Goal: Task Accomplishment & Management: Use online tool/utility

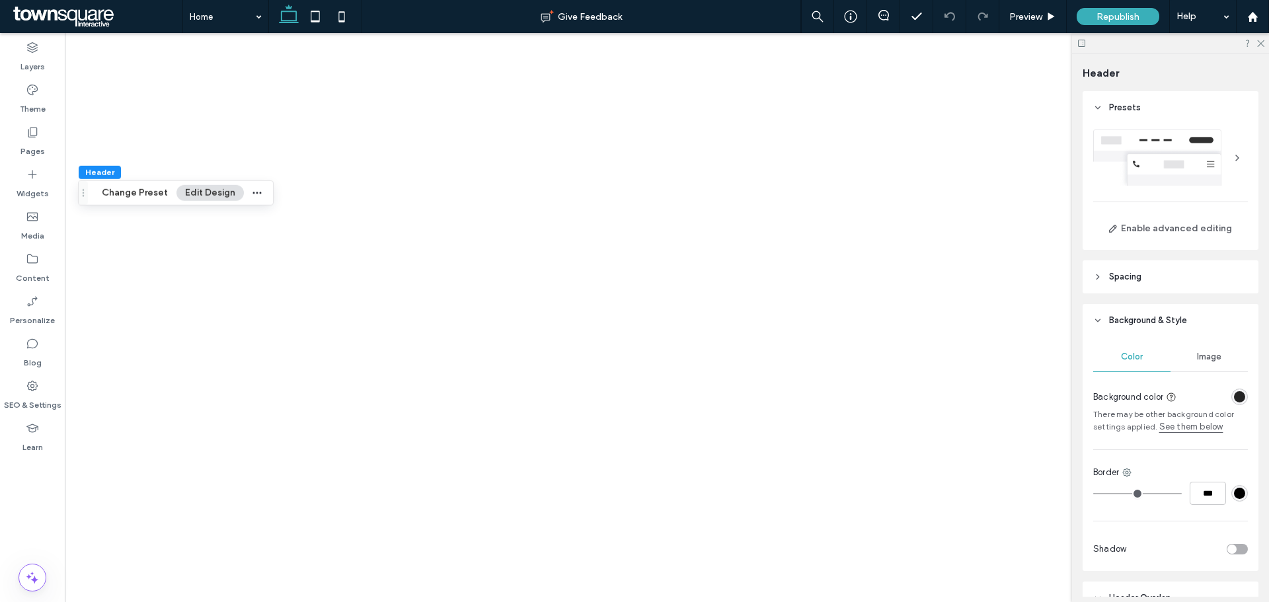
click at [1259, 44] on icon at bounding box center [1260, 42] width 9 height 9
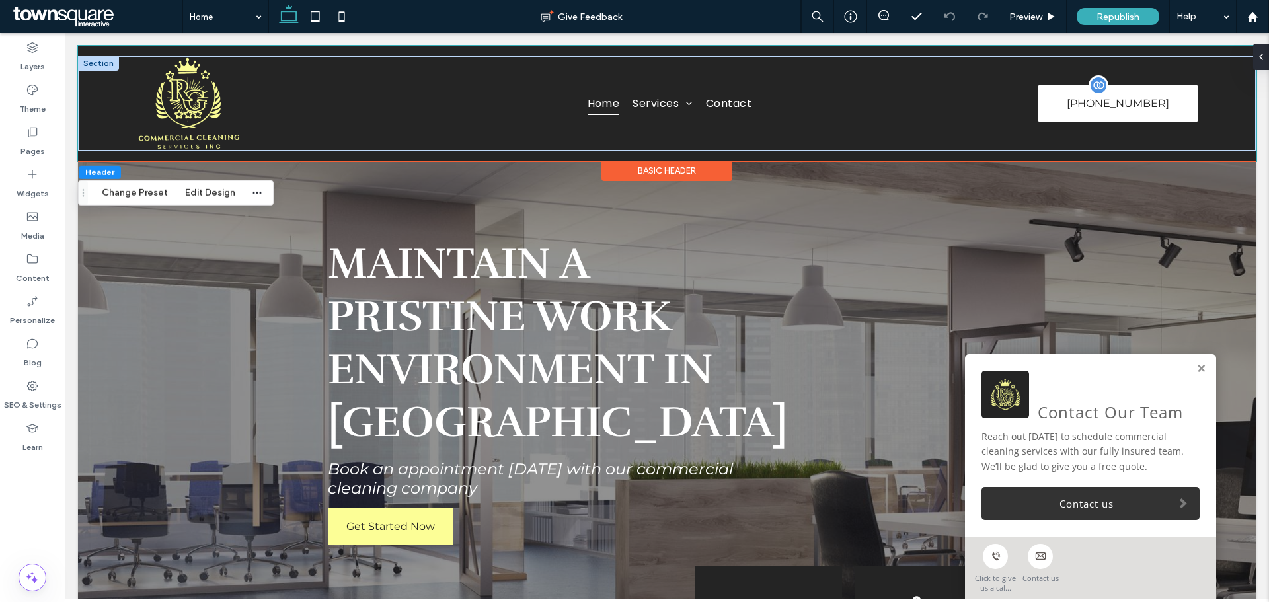
click at [1180, 99] on link "(562) 271-6023" at bounding box center [1118, 103] width 159 height 36
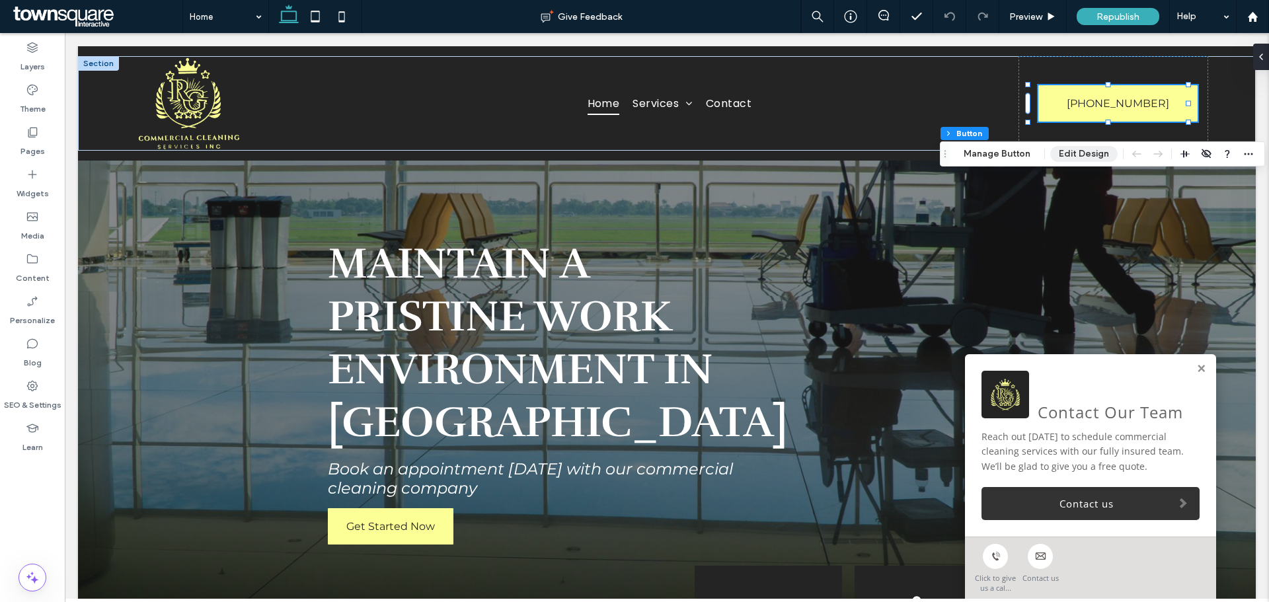
click at [1069, 150] on button "Edit Design" at bounding box center [1083, 154] width 67 height 16
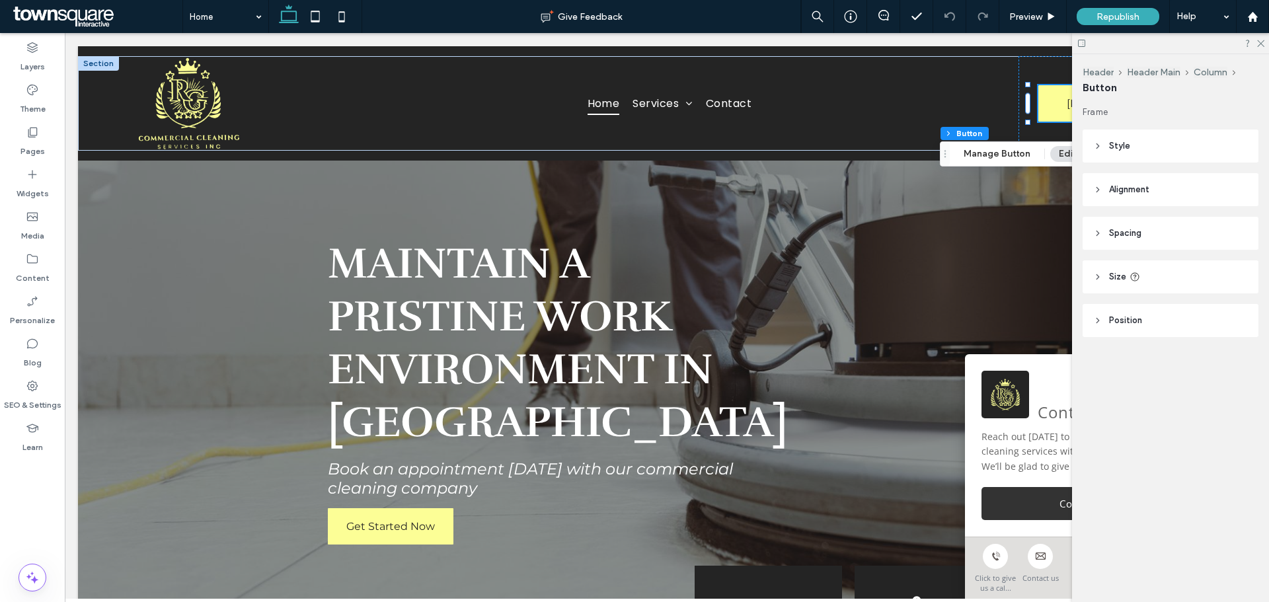
click at [1099, 145] on icon at bounding box center [1097, 145] width 9 height 9
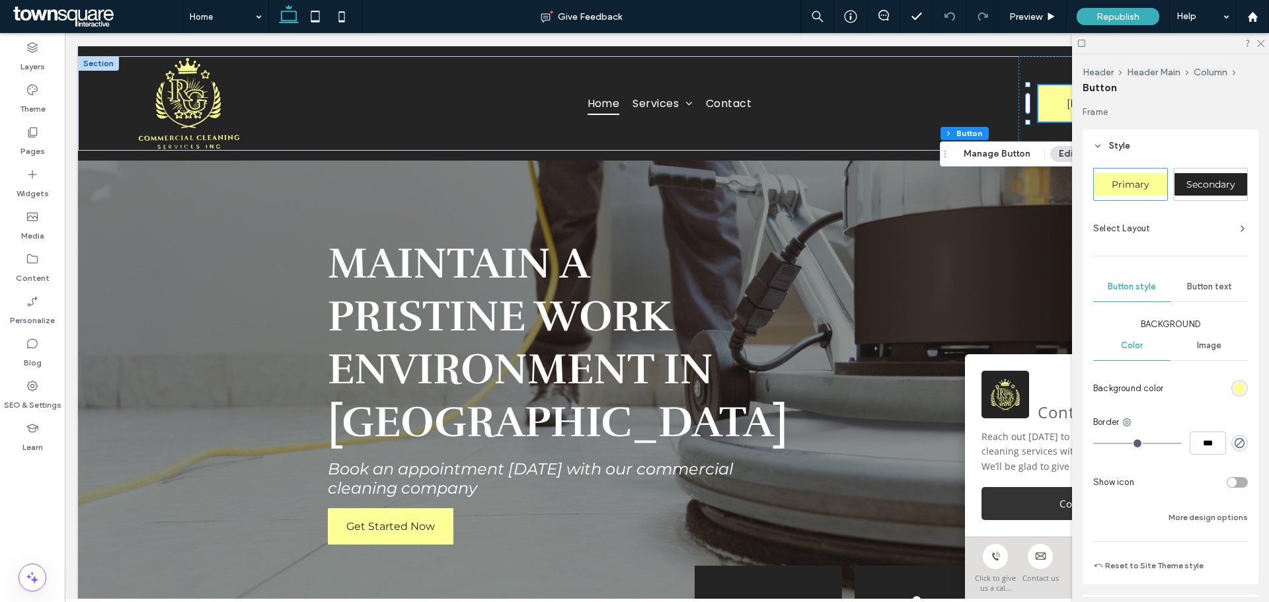
click at [1202, 286] on span "Button text" at bounding box center [1209, 287] width 45 height 11
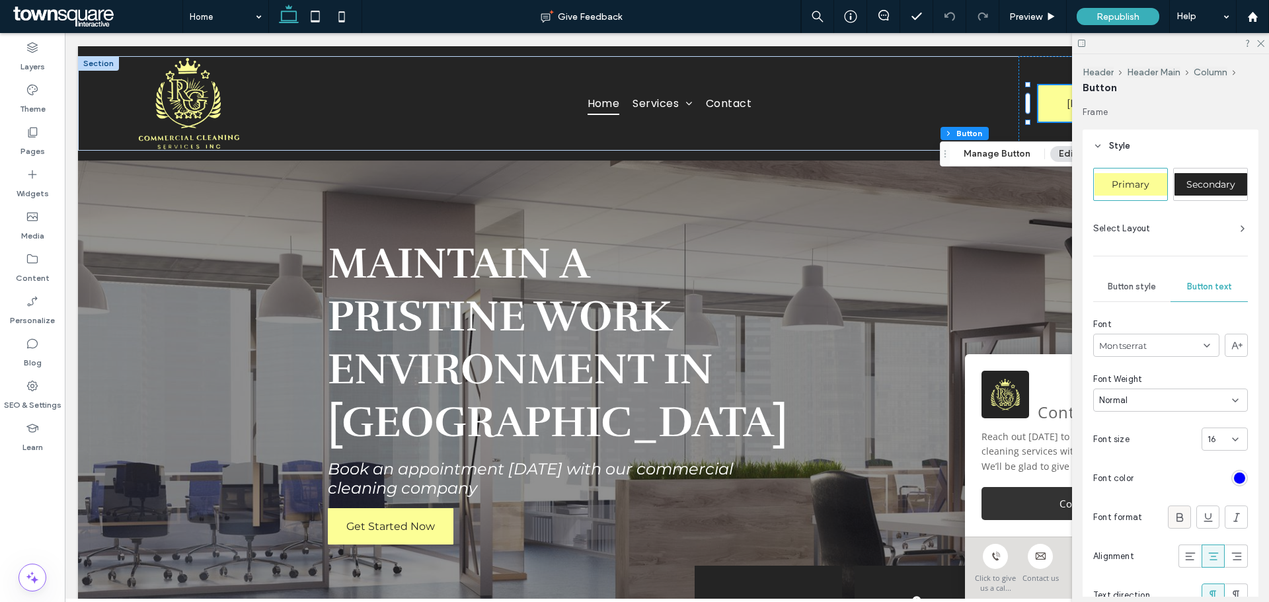
click at [1178, 520] on icon at bounding box center [1179, 517] width 13 height 13
click at [1261, 45] on icon at bounding box center [1260, 42] width 9 height 9
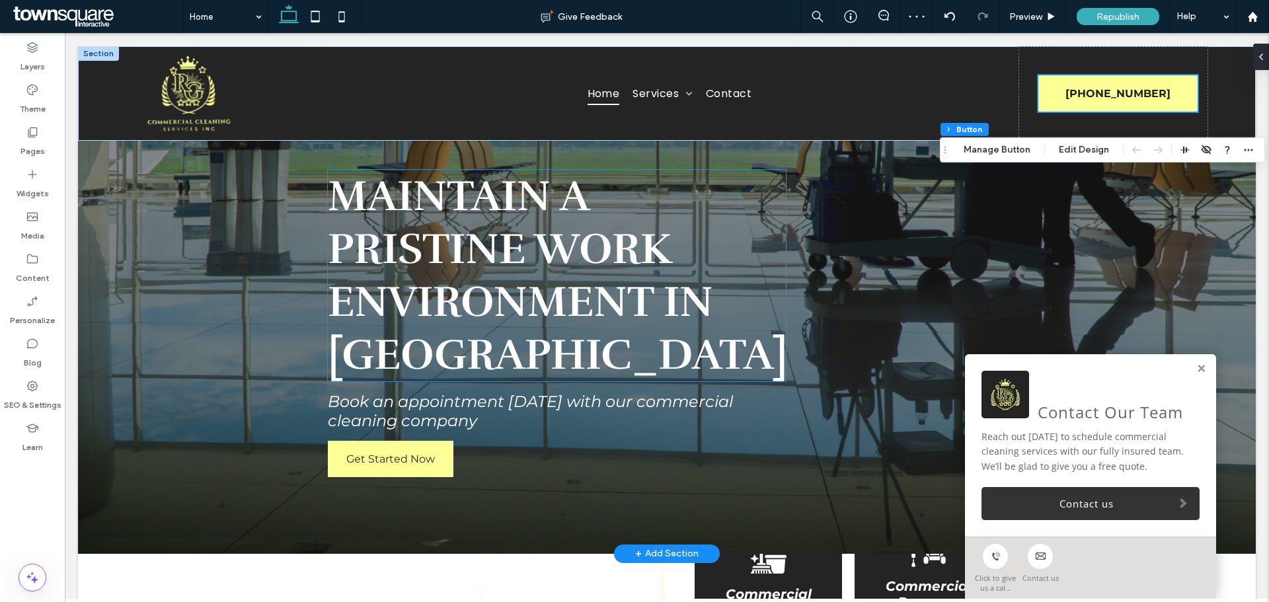
scroll to position [132, 0]
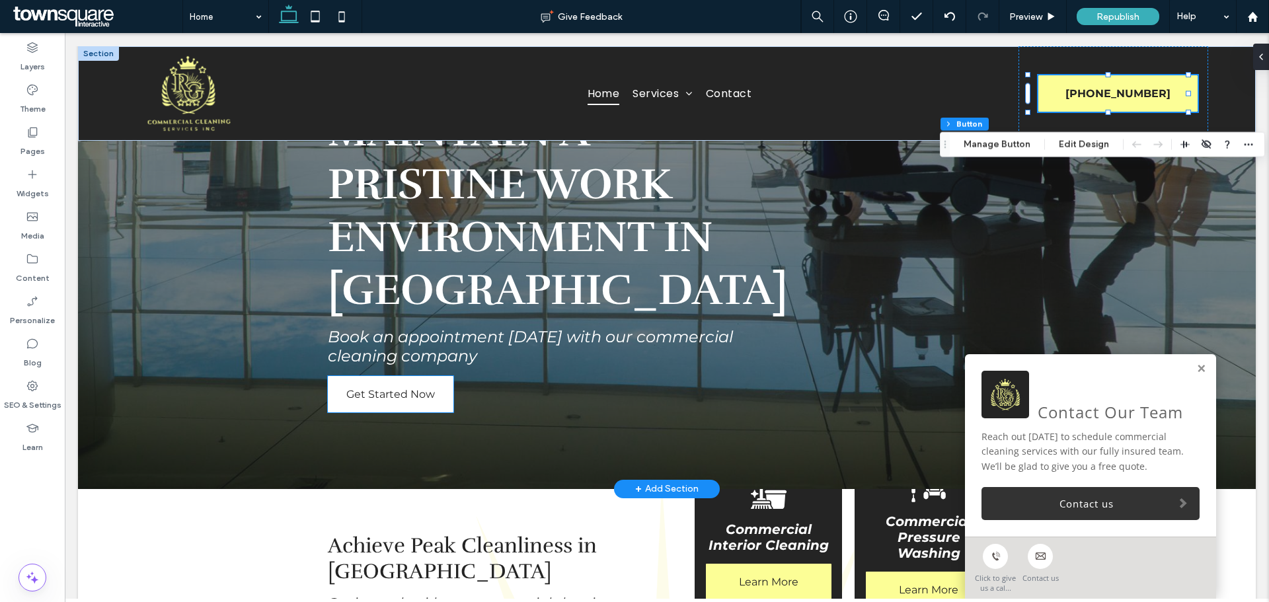
click at [441, 410] on link "Get Started Now" at bounding box center [391, 394] width 126 height 36
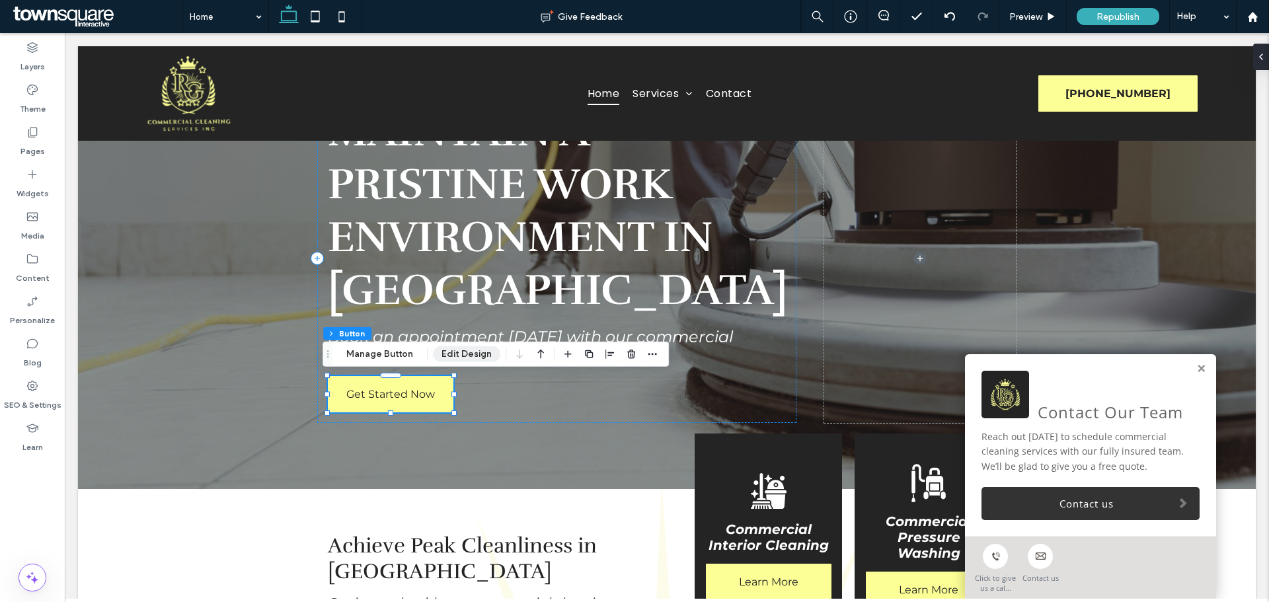
click at [451, 352] on button "Edit Design" at bounding box center [466, 354] width 67 height 16
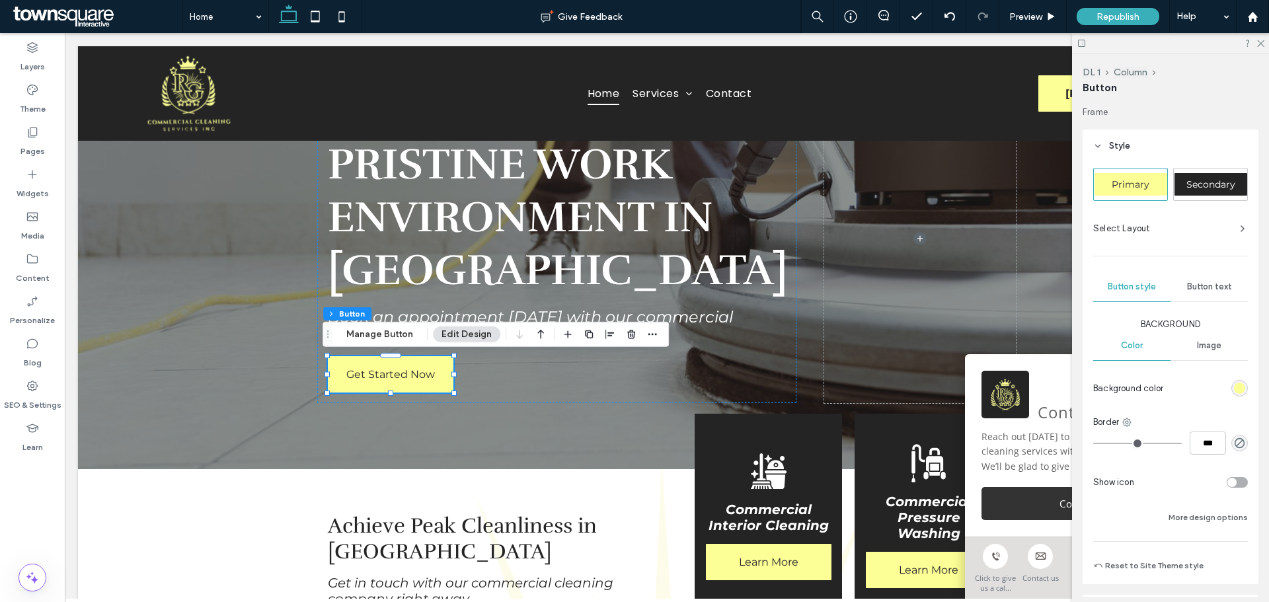
click at [1210, 284] on span "Button text" at bounding box center [1209, 287] width 45 height 11
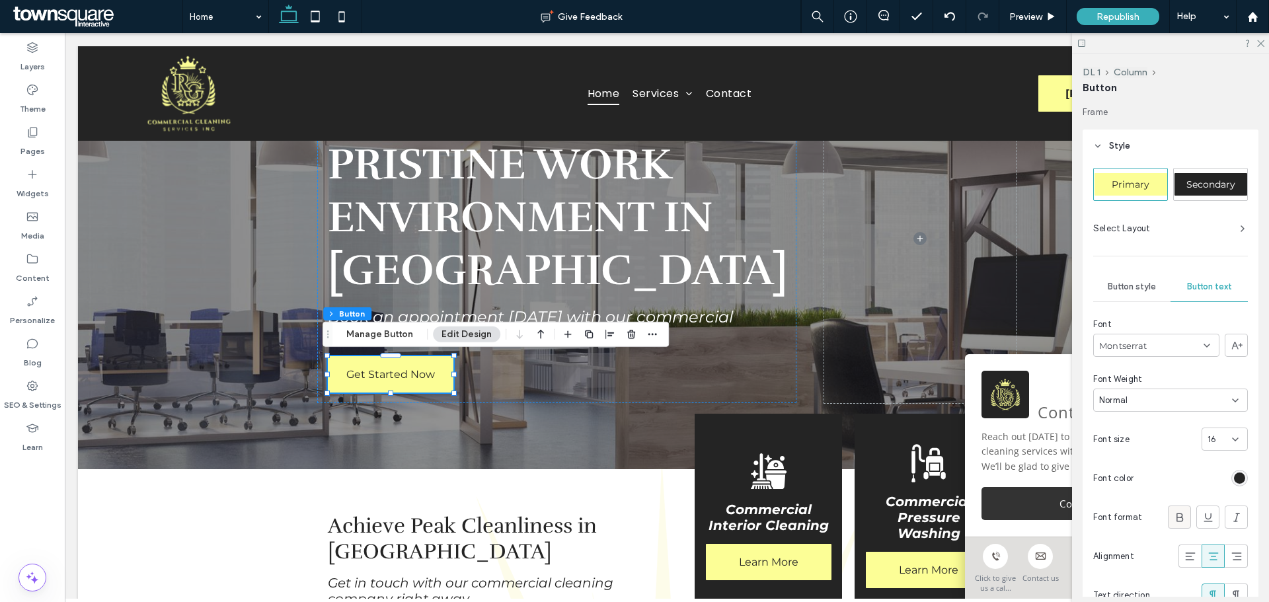
click at [1173, 523] on icon at bounding box center [1179, 517] width 13 height 13
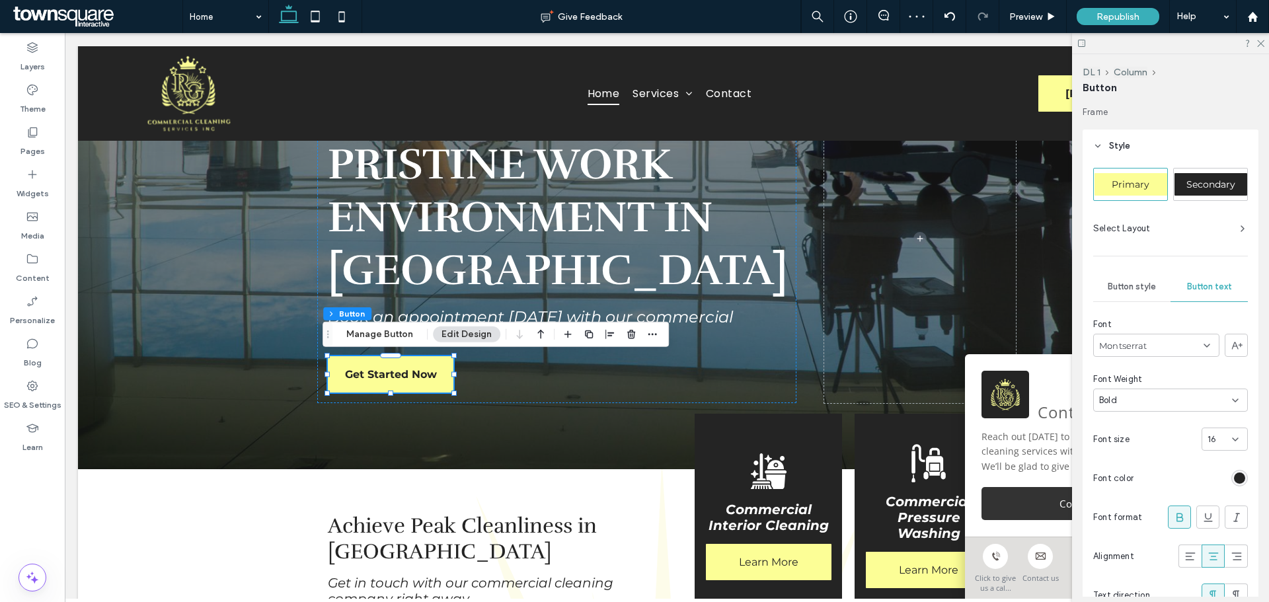
click at [1177, 515] on icon at bounding box center [1179, 517] width 13 height 13
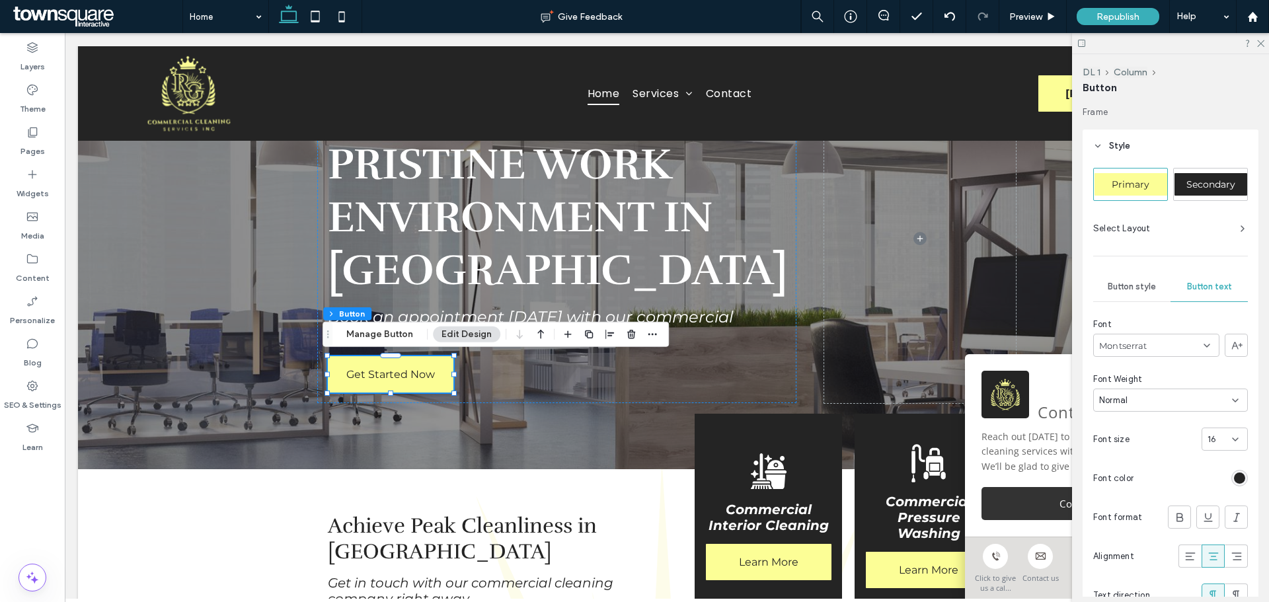
click at [1220, 440] on input at bounding box center [1220, 439] width 24 height 11
click at [1207, 552] on span "18" at bounding box center [1205, 558] width 9 height 13
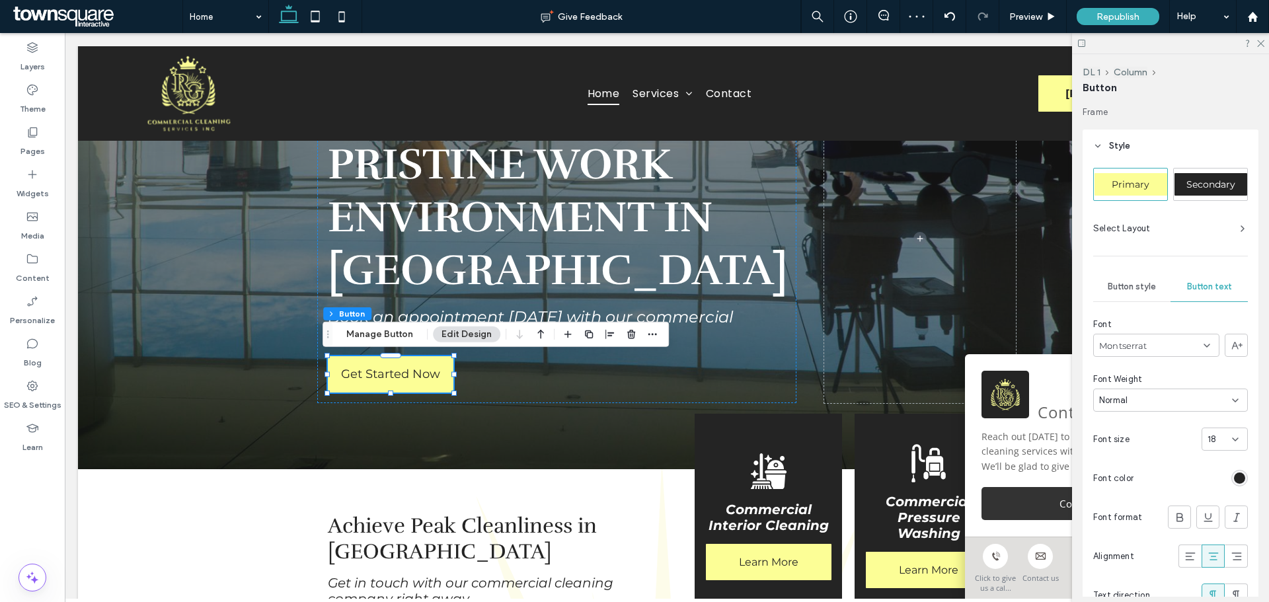
click at [1234, 433] on div "18" at bounding box center [1225, 439] width 46 height 23
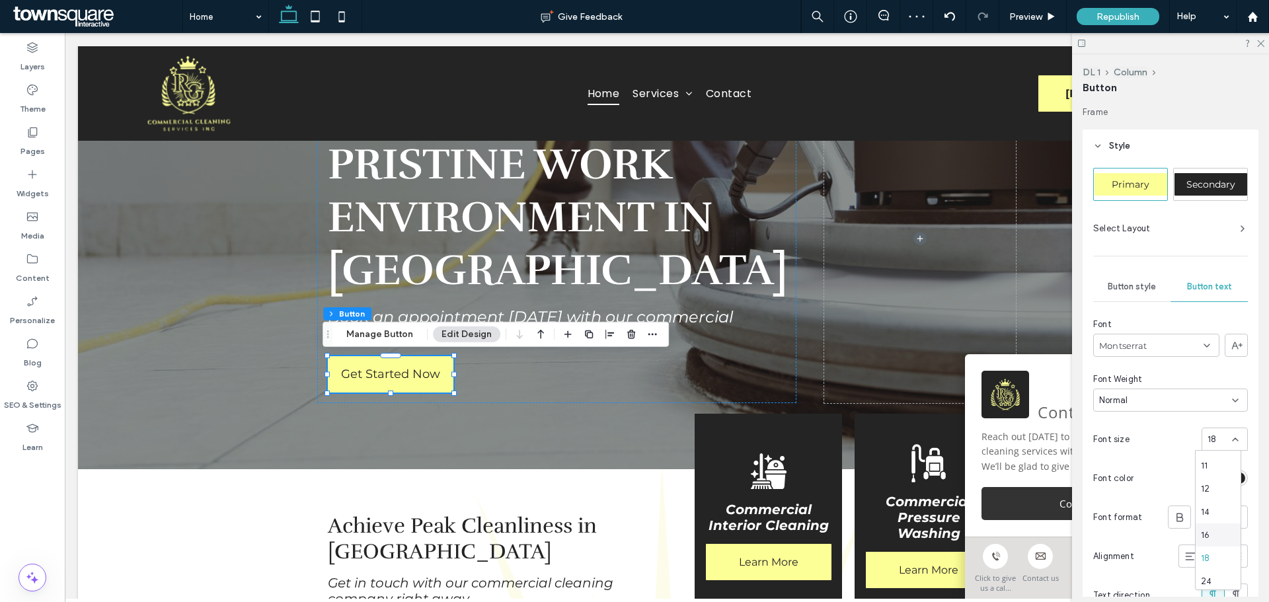
click at [1212, 535] on div "16" at bounding box center [1218, 535] width 45 height 23
click at [1259, 42] on icon at bounding box center [1260, 42] width 9 height 9
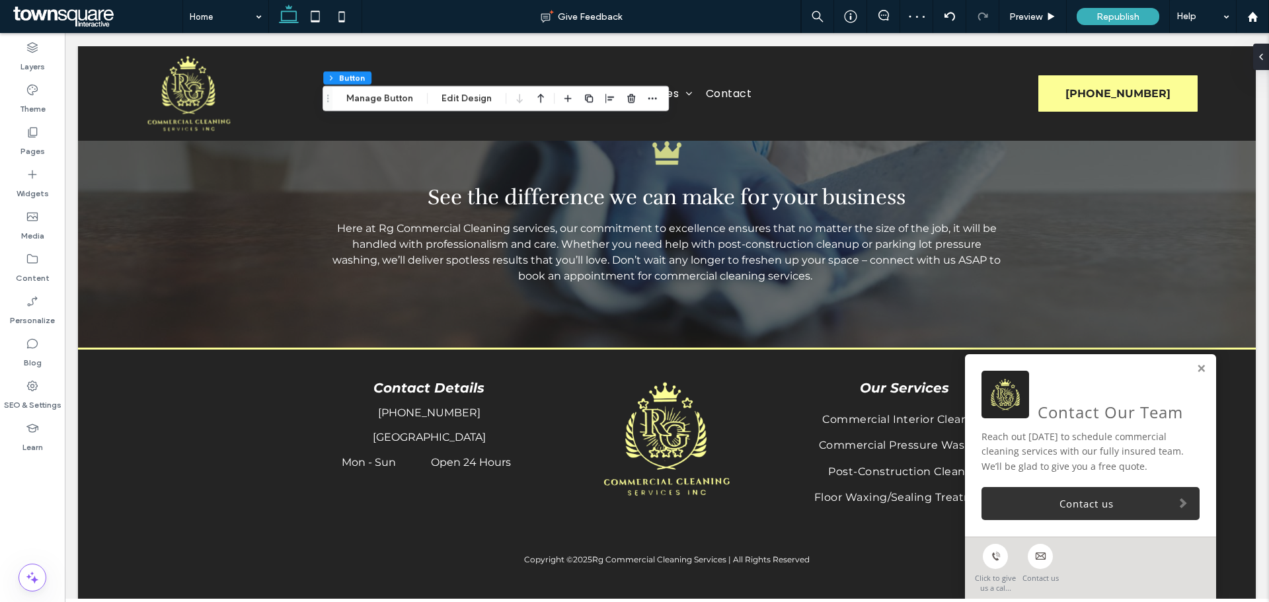
scroll to position [1478, 0]
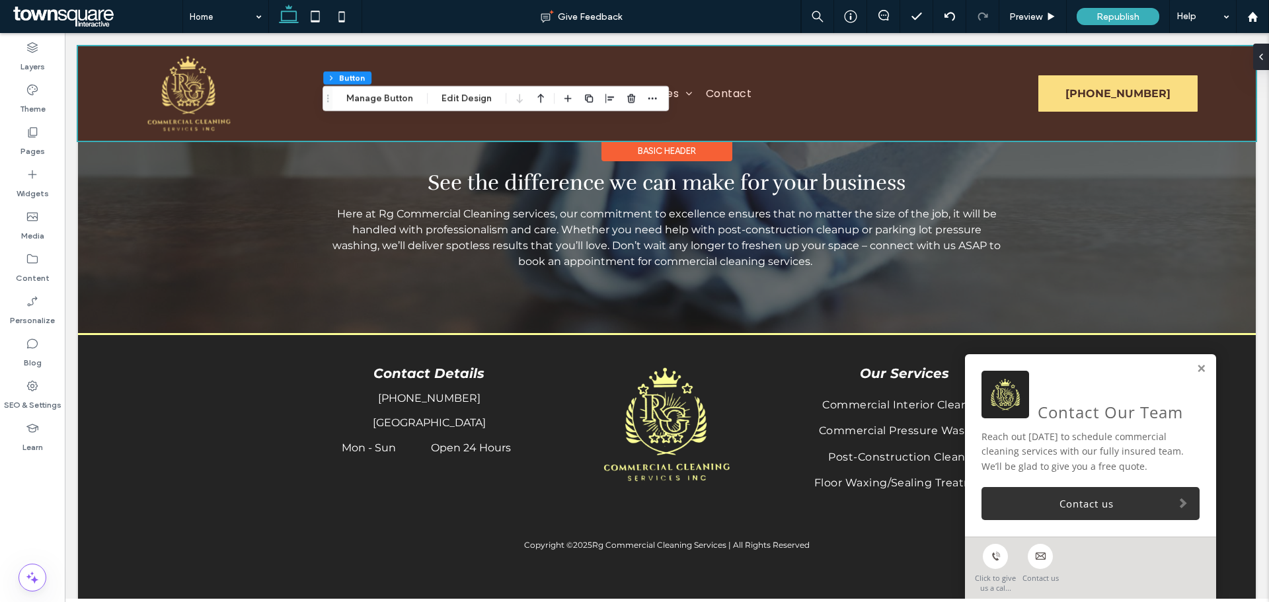
click at [1180, 84] on div at bounding box center [667, 93] width 1178 height 95
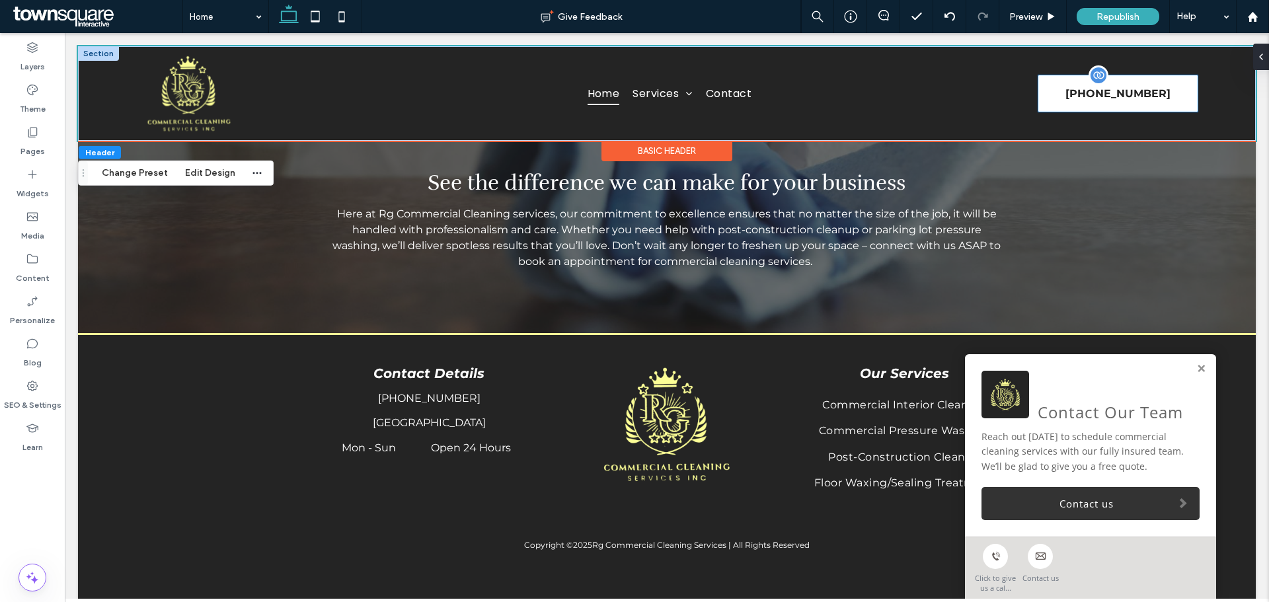
click at [1186, 87] on link "(562) 271-6023" at bounding box center [1118, 93] width 159 height 36
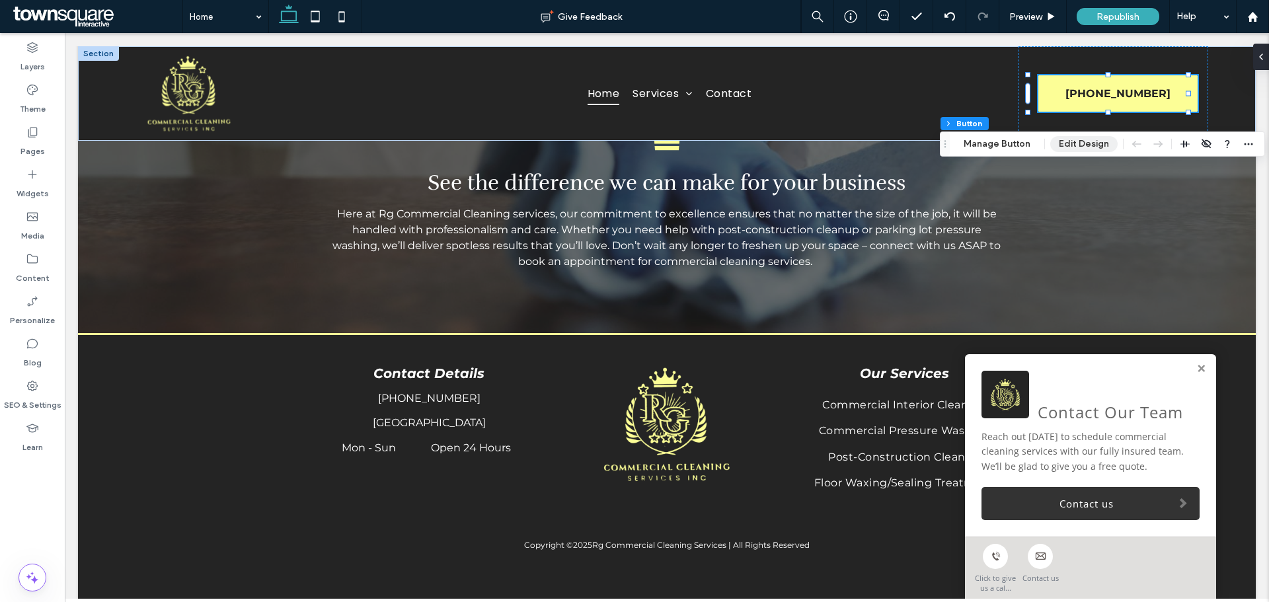
click at [1074, 147] on button "Edit Design" at bounding box center [1083, 144] width 67 height 16
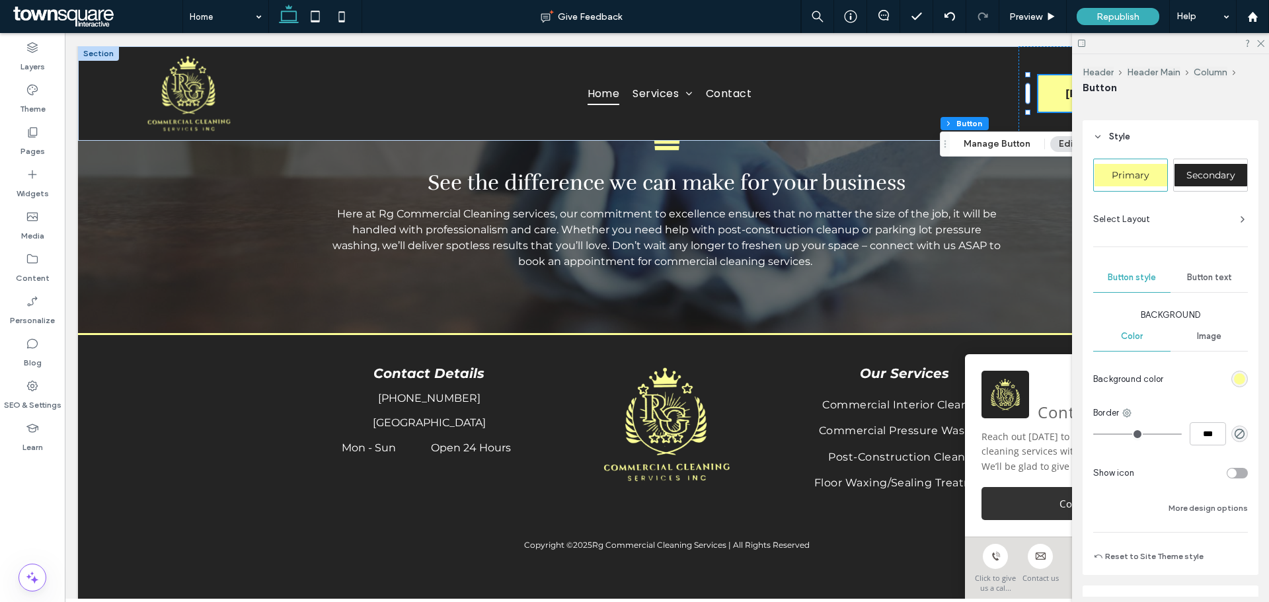
scroll to position [0, 0]
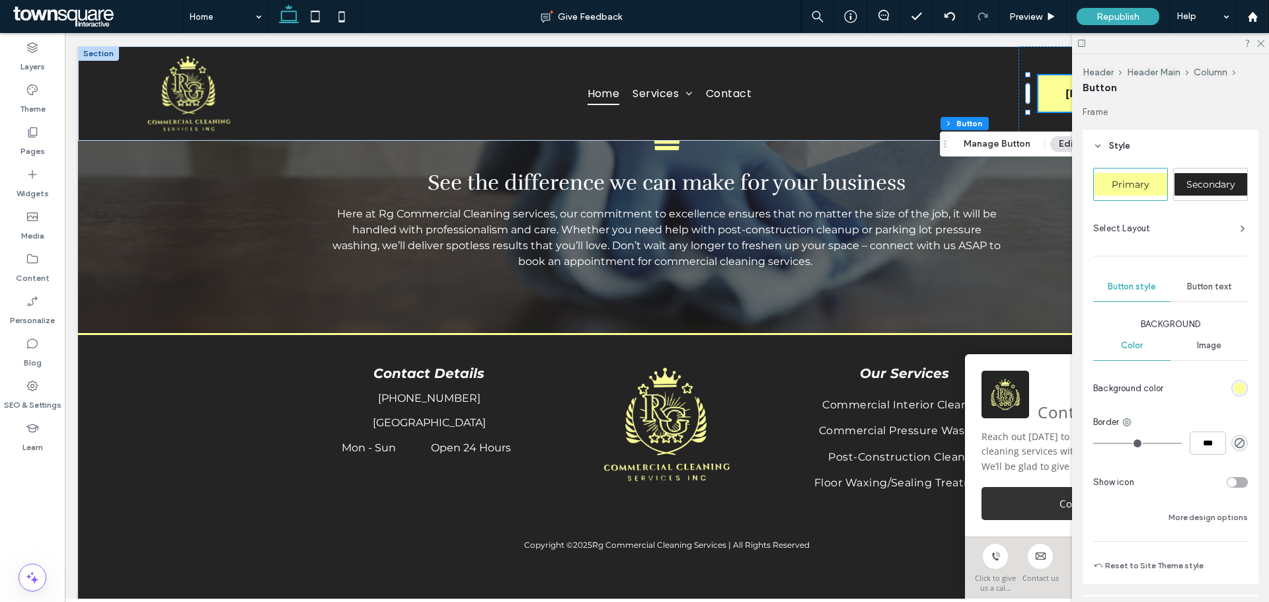
click at [1203, 286] on span "Button text" at bounding box center [1209, 287] width 45 height 11
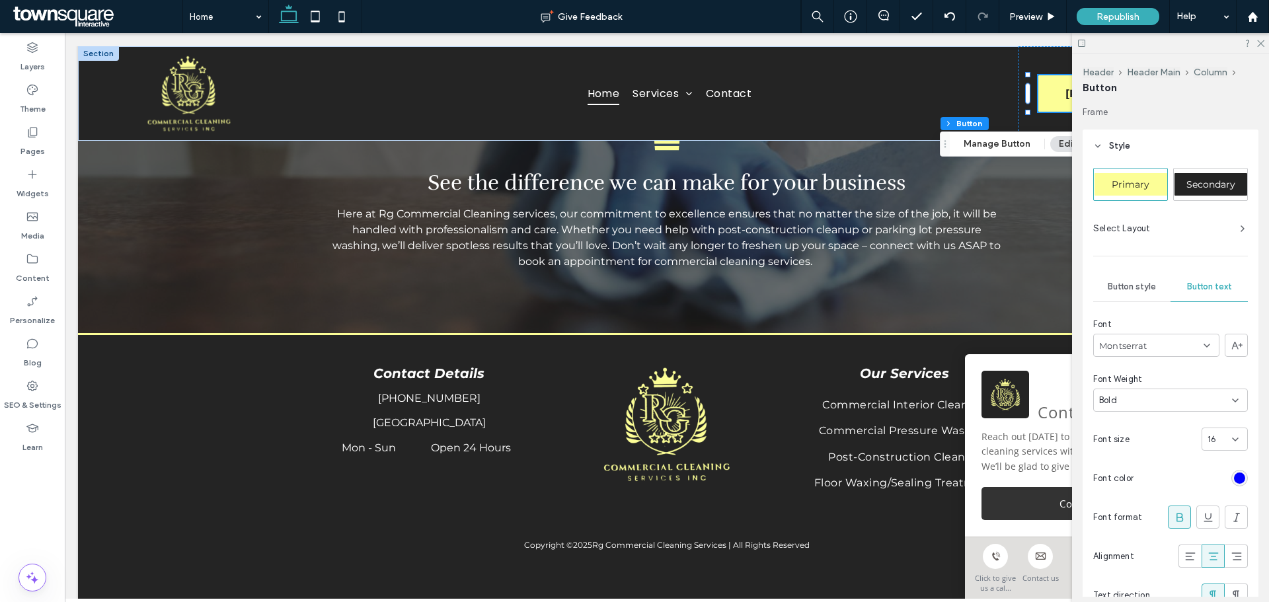
click at [1233, 438] on use at bounding box center [1235, 439] width 5 height 3
click at [1210, 553] on div "18" at bounding box center [1218, 558] width 45 height 23
click at [1257, 44] on icon at bounding box center [1260, 42] width 9 height 9
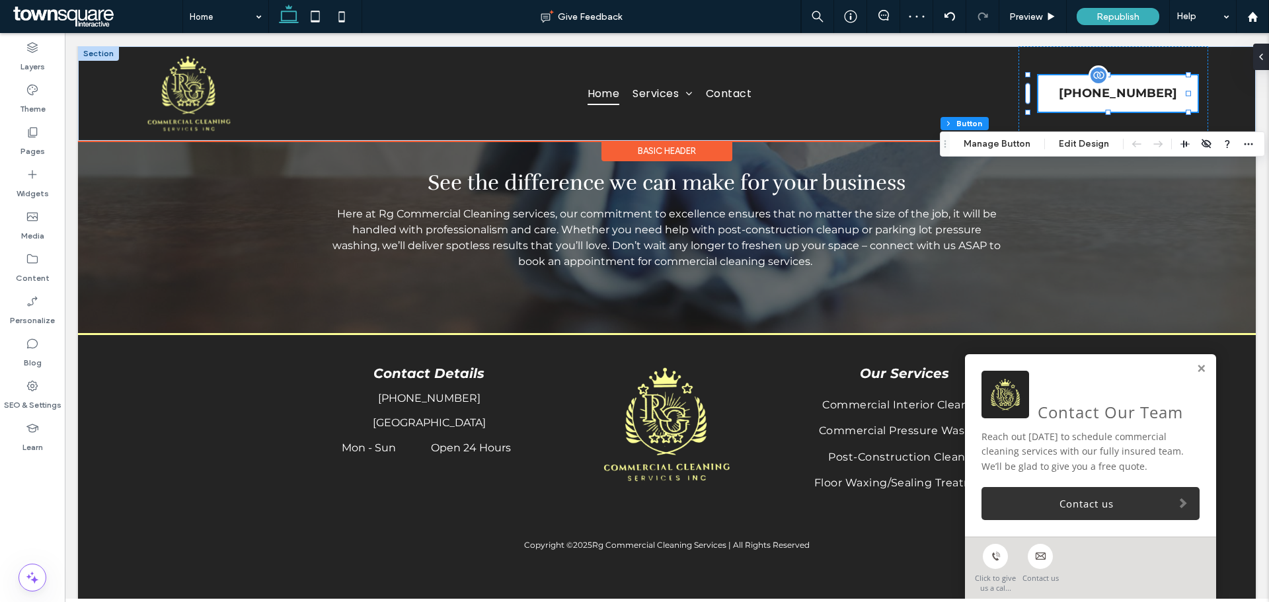
click at [1173, 97] on link "(562) 271-6023" at bounding box center [1118, 93] width 159 height 36
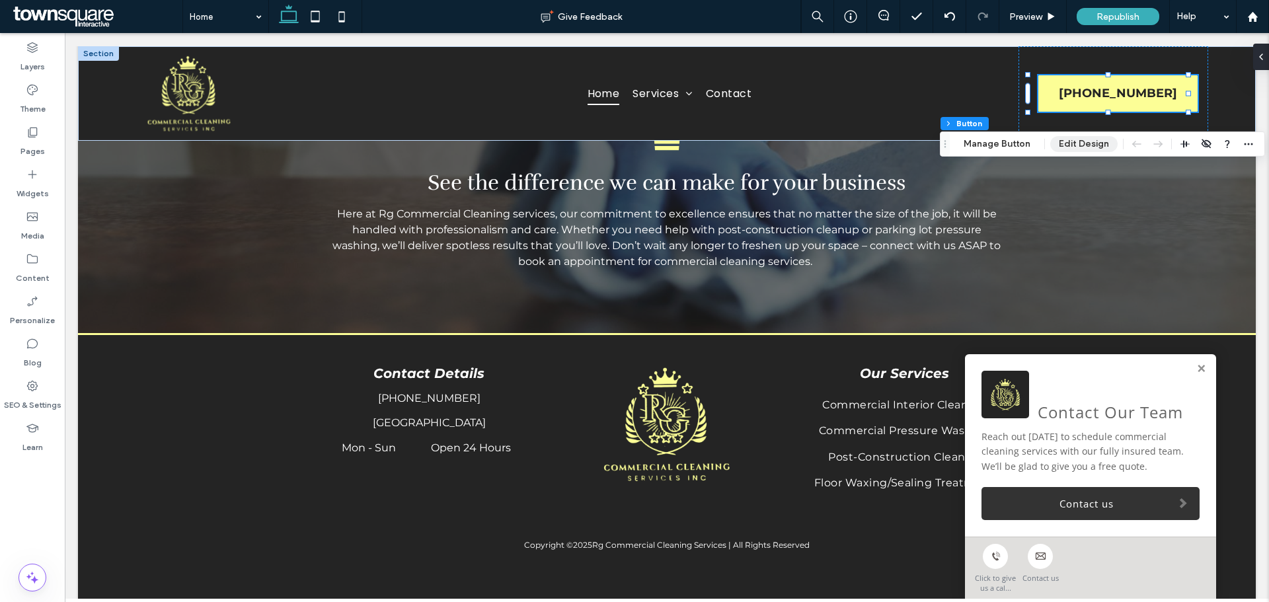
click at [1084, 147] on button "Edit Design" at bounding box center [1083, 144] width 67 height 16
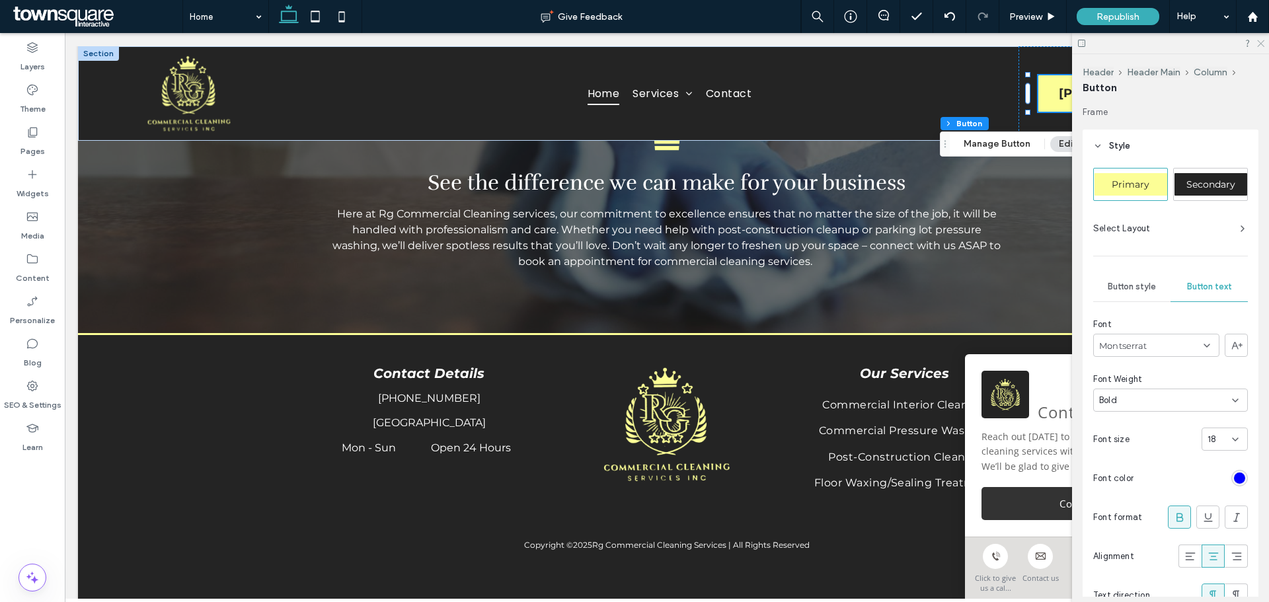
click at [1260, 40] on icon at bounding box center [1260, 42] width 9 height 9
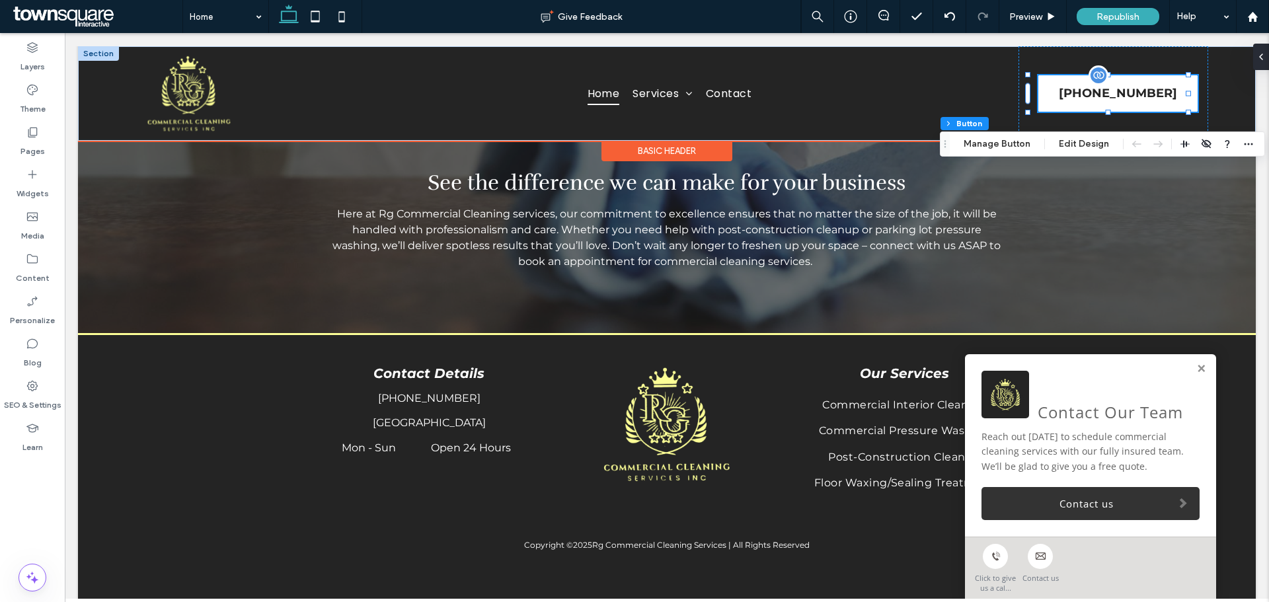
click at [1183, 95] on link "(562) 271-6023" at bounding box center [1118, 93] width 159 height 36
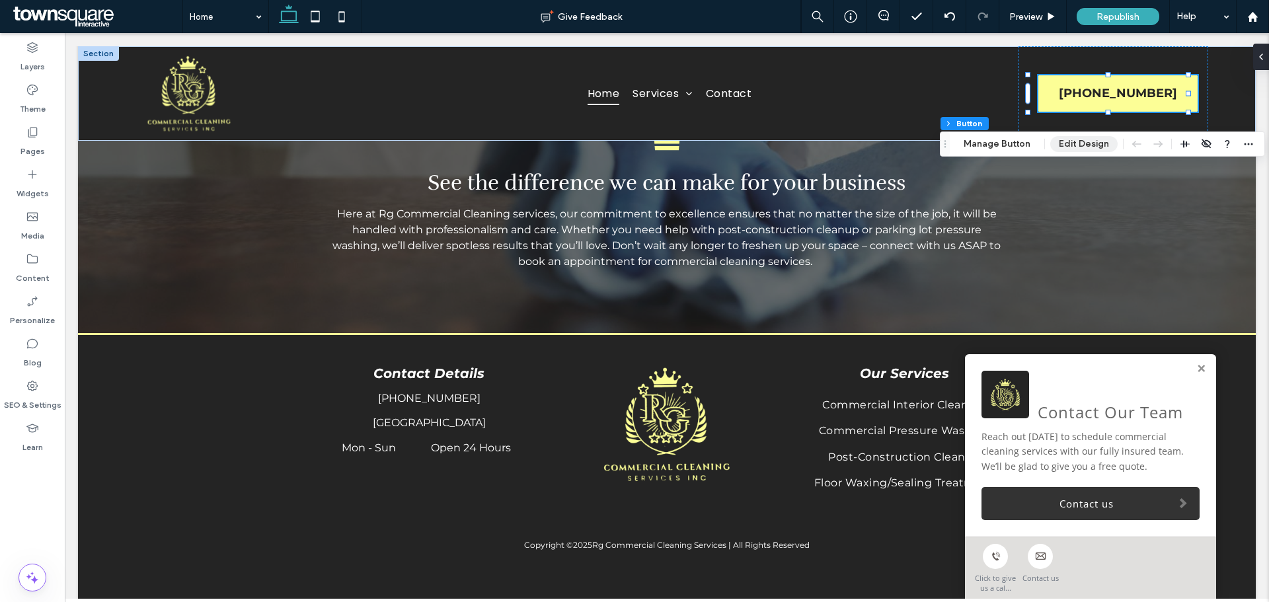
click at [1081, 147] on button "Edit Design" at bounding box center [1083, 144] width 67 height 16
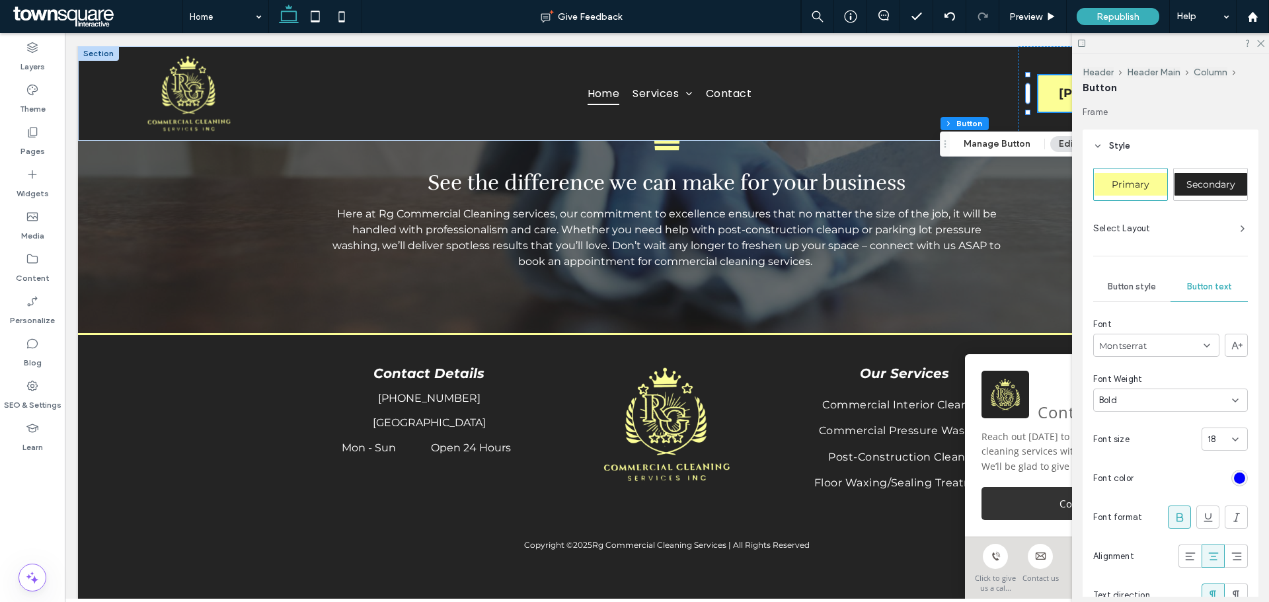
click at [1232, 444] on icon at bounding box center [1235, 439] width 11 height 11
click at [1208, 536] on span "16" at bounding box center [1205, 535] width 9 height 13
click at [1262, 43] on icon at bounding box center [1260, 42] width 9 height 9
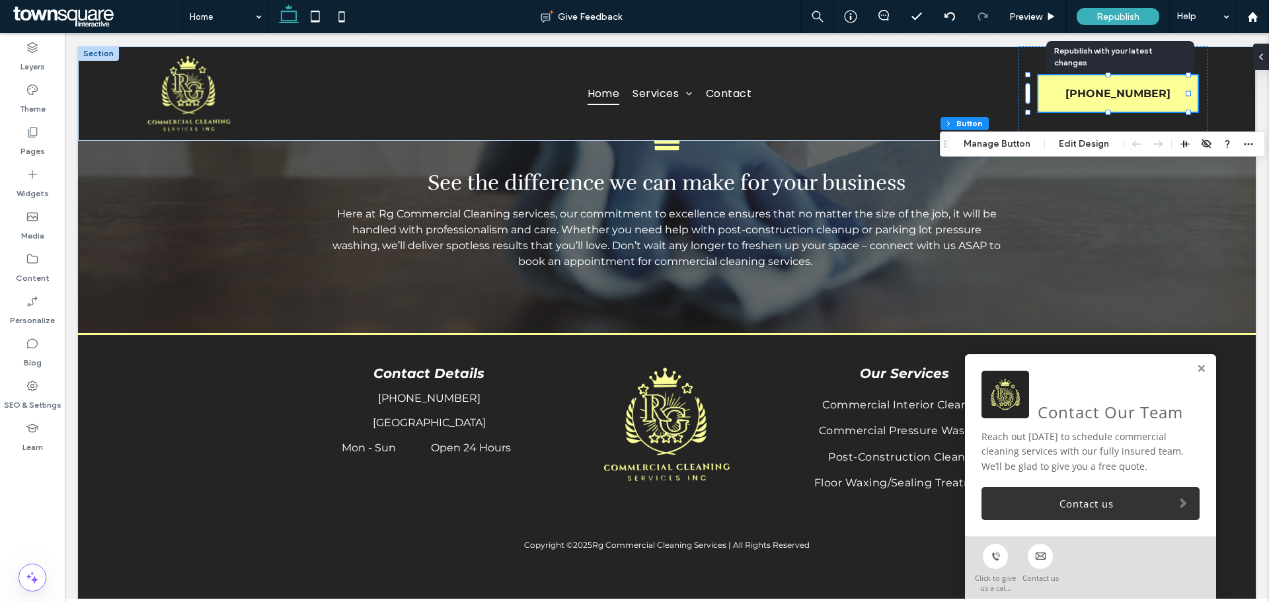
click at [1127, 15] on span "Republish" at bounding box center [1118, 16] width 43 height 11
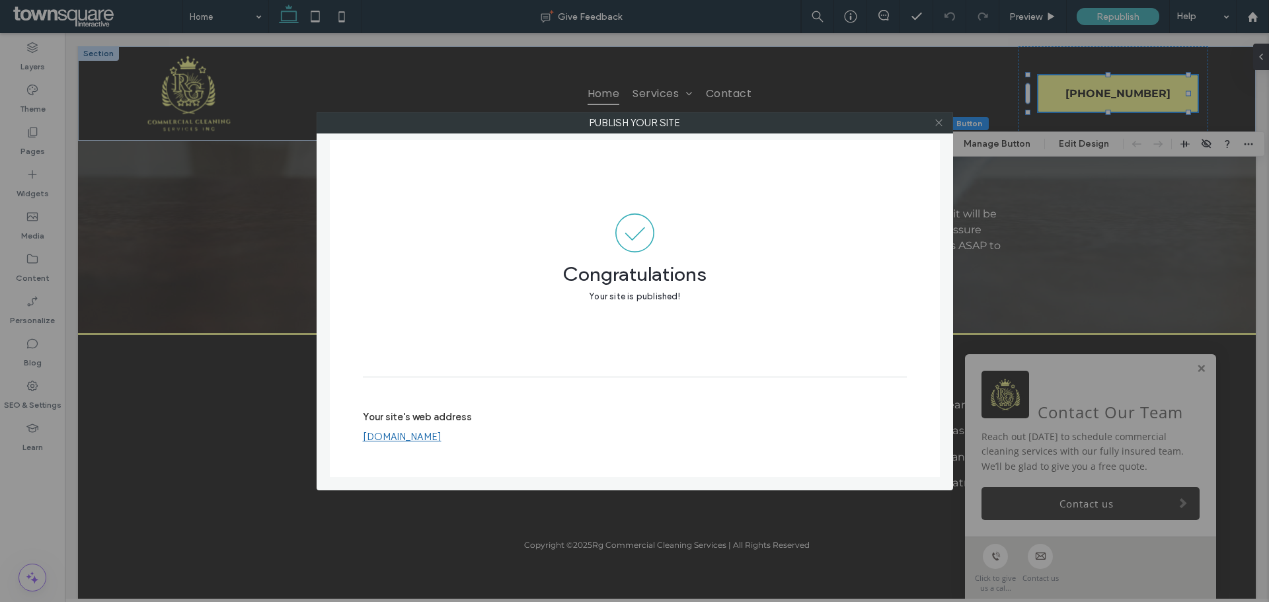
click at [938, 126] on icon at bounding box center [939, 123] width 10 height 10
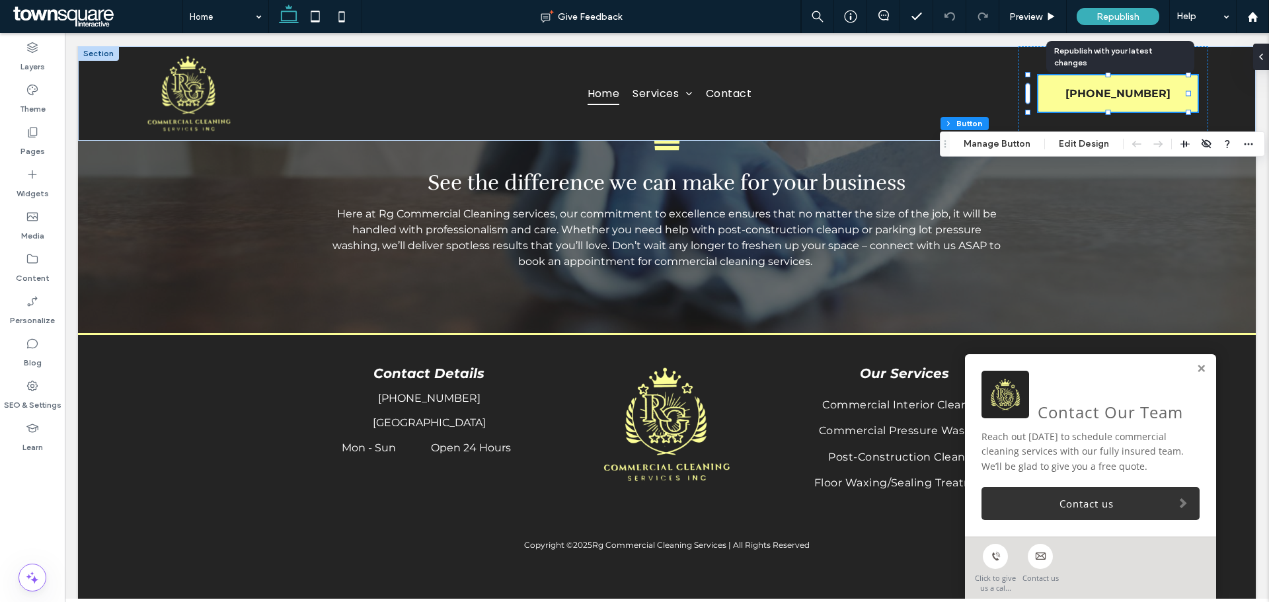
click at [1130, 11] on span "Republish" at bounding box center [1118, 16] width 43 height 11
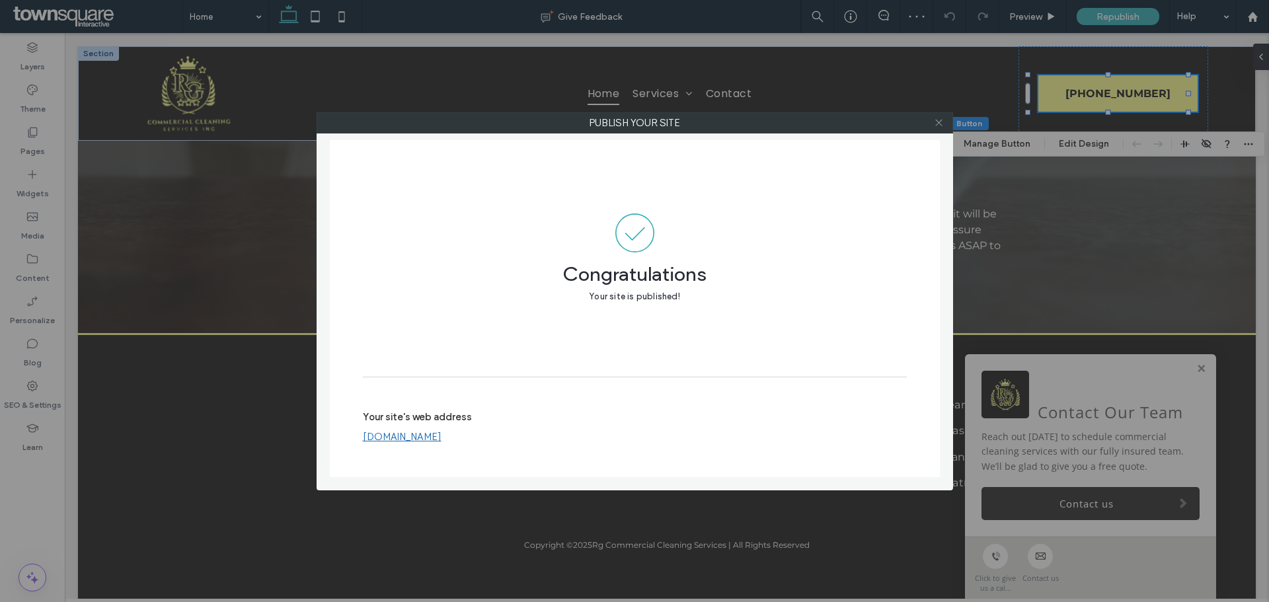
click at [937, 127] on icon at bounding box center [939, 123] width 10 height 10
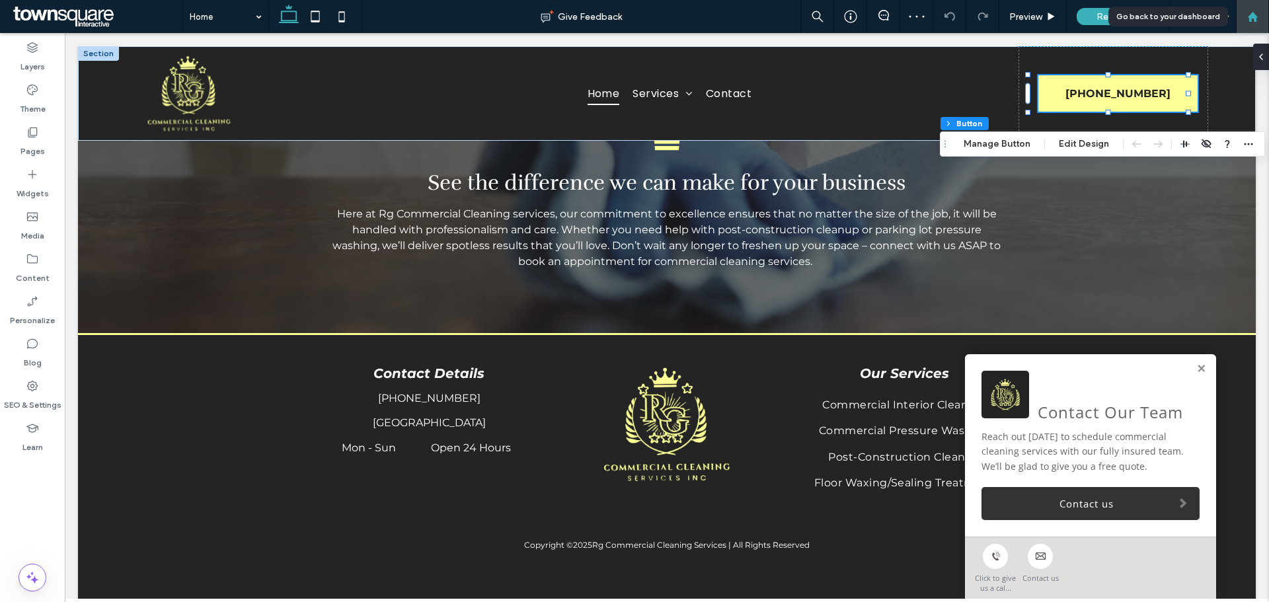
click at [1251, 10] on div at bounding box center [1252, 16] width 33 height 33
